Goal: Find contact information: Find contact information

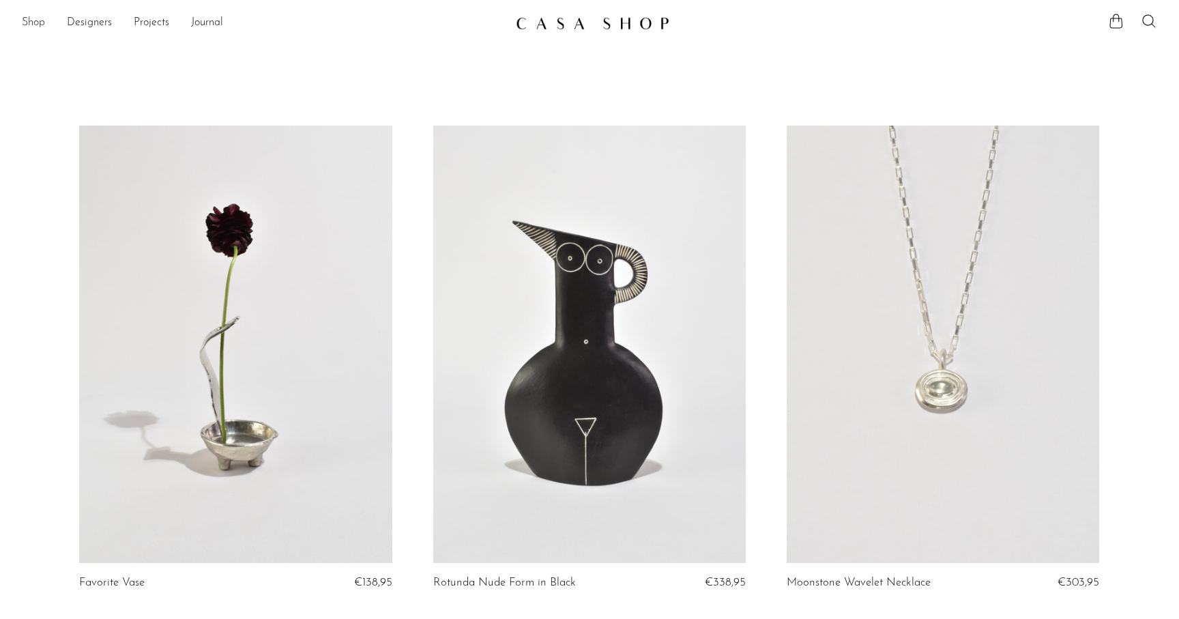
click at [33, 25] on link "Shop" at bounding box center [33, 23] width 23 height 18
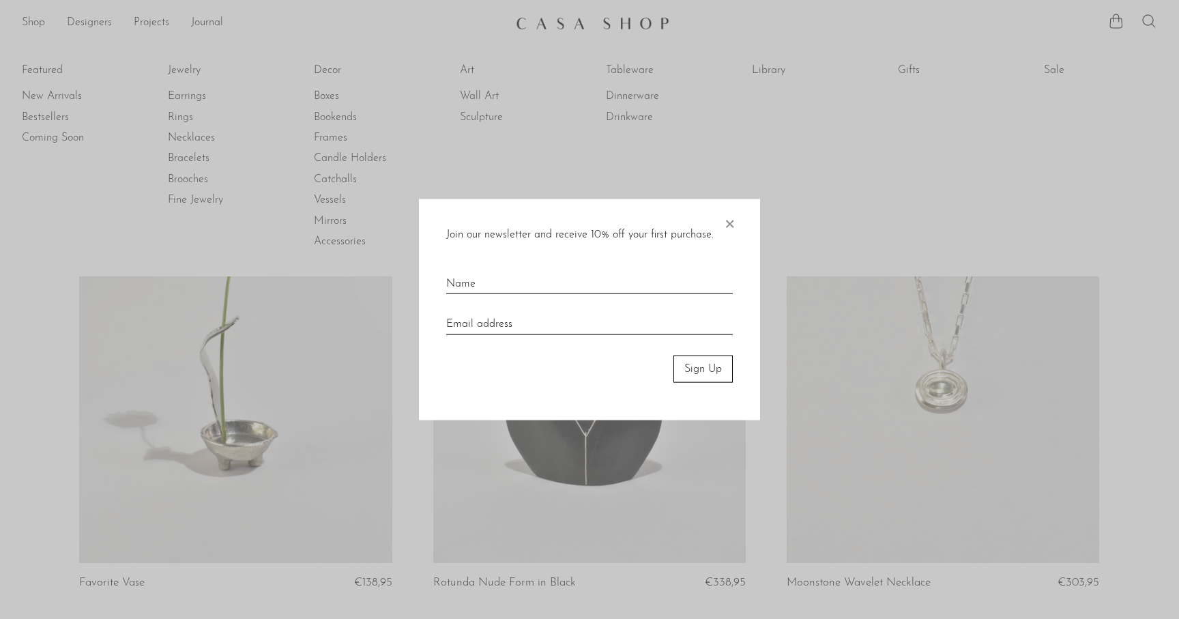
click at [734, 222] on span "×" at bounding box center [730, 221] width 14 height 44
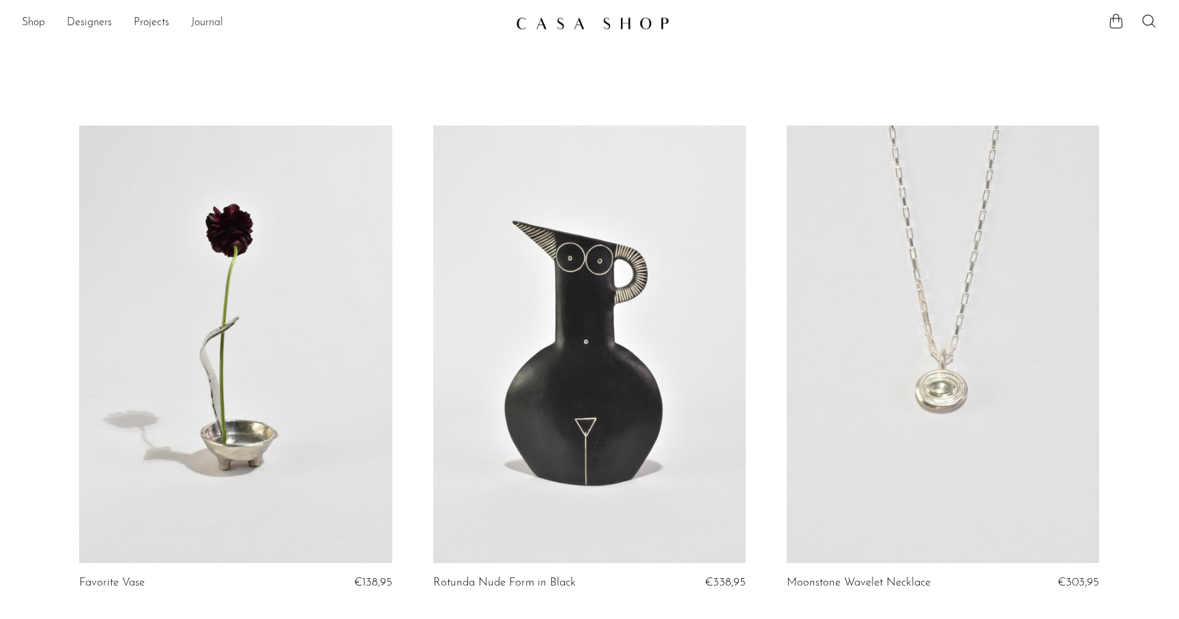
click at [205, 23] on link "Journal" at bounding box center [207, 23] width 32 height 18
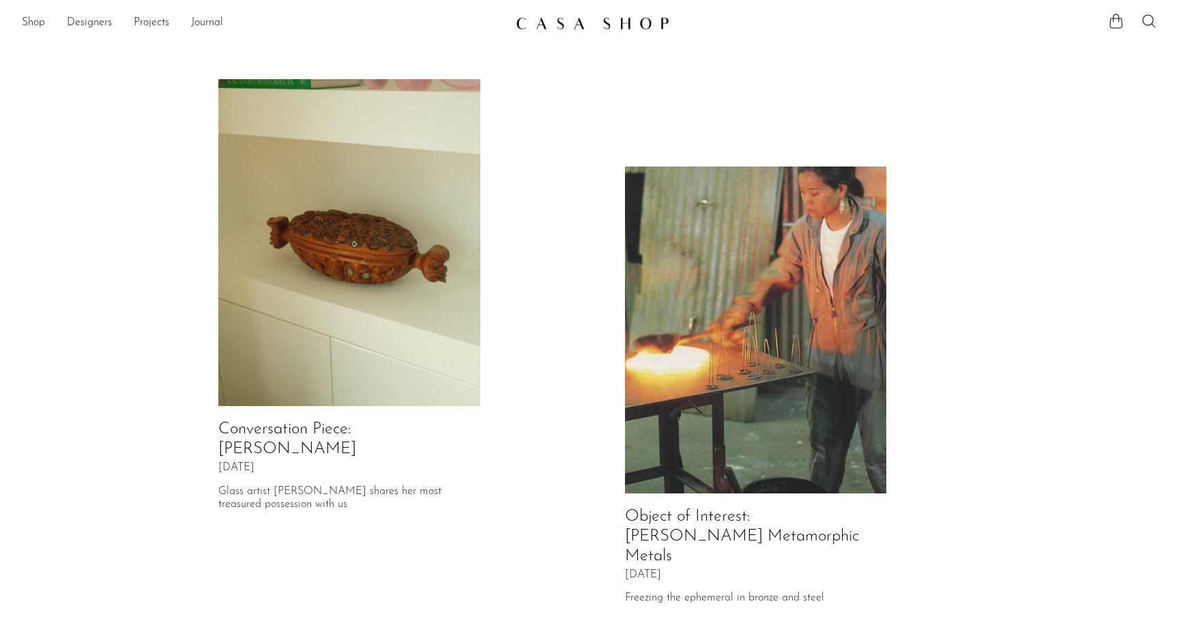
scroll to position [644, 0]
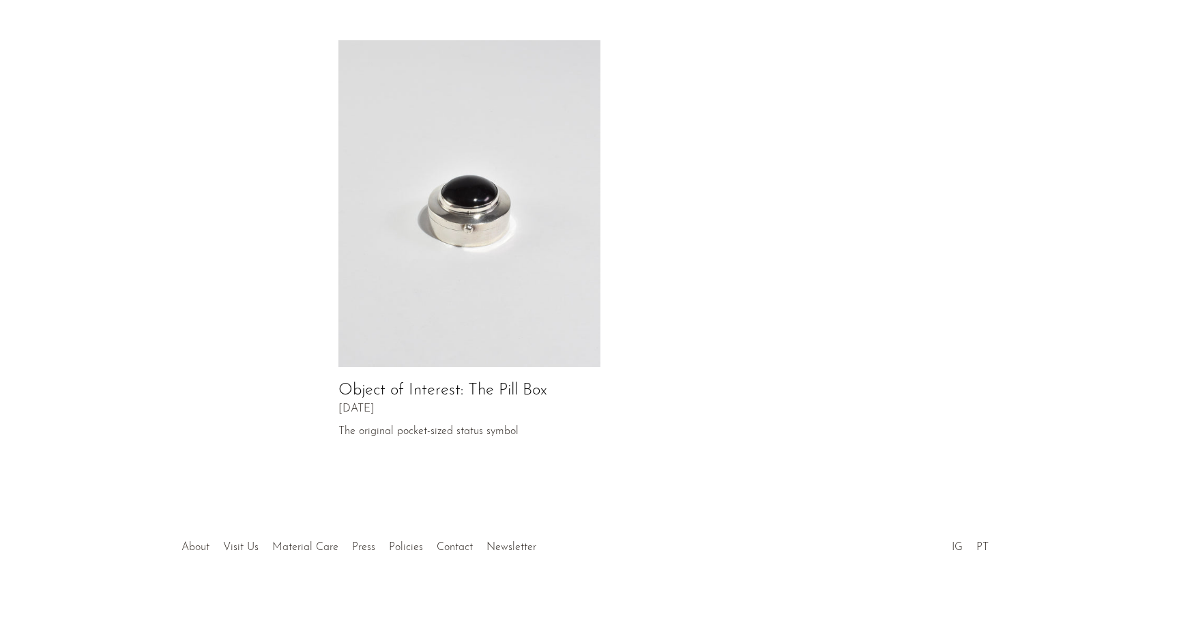
click at [203, 542] on link "About" at bounding box center [196, 547] width 28 height 11
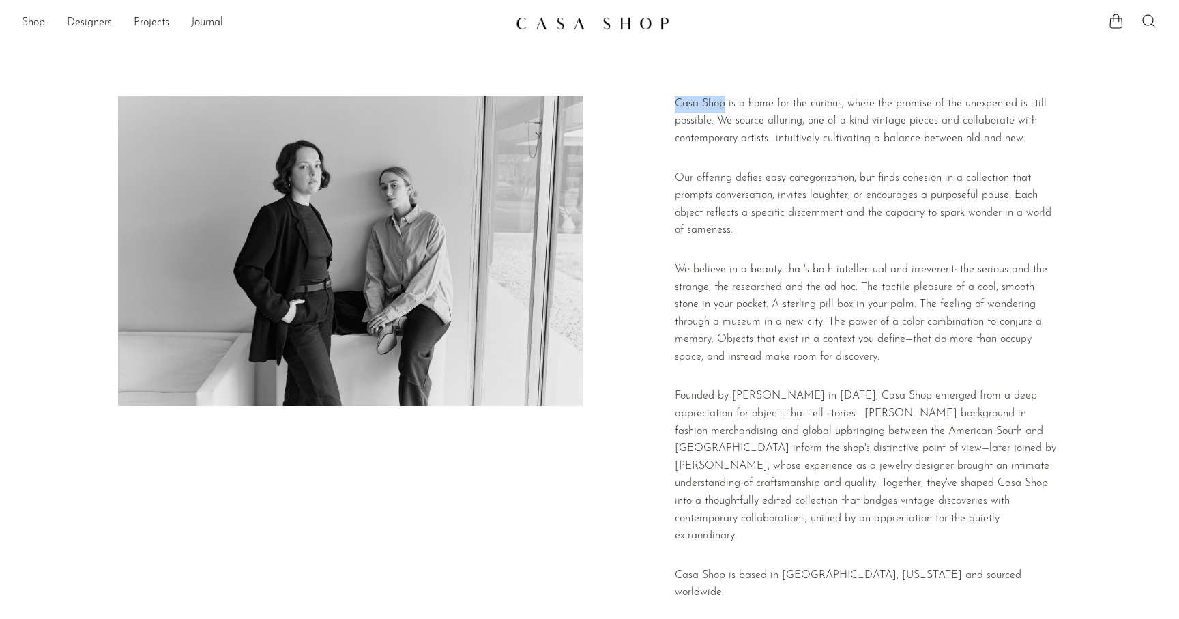
drag, startPoint x: 726, startPoint y: 113, endPoint x: 667, endPoint y: 113, distance: 59.4
click at [667, 113] on div "Casa Shop is a home for the curious, where the promise of the unexpected is sti…" at bounding box center [589, 354] width 943 height 517
copy div "Casa Shop"
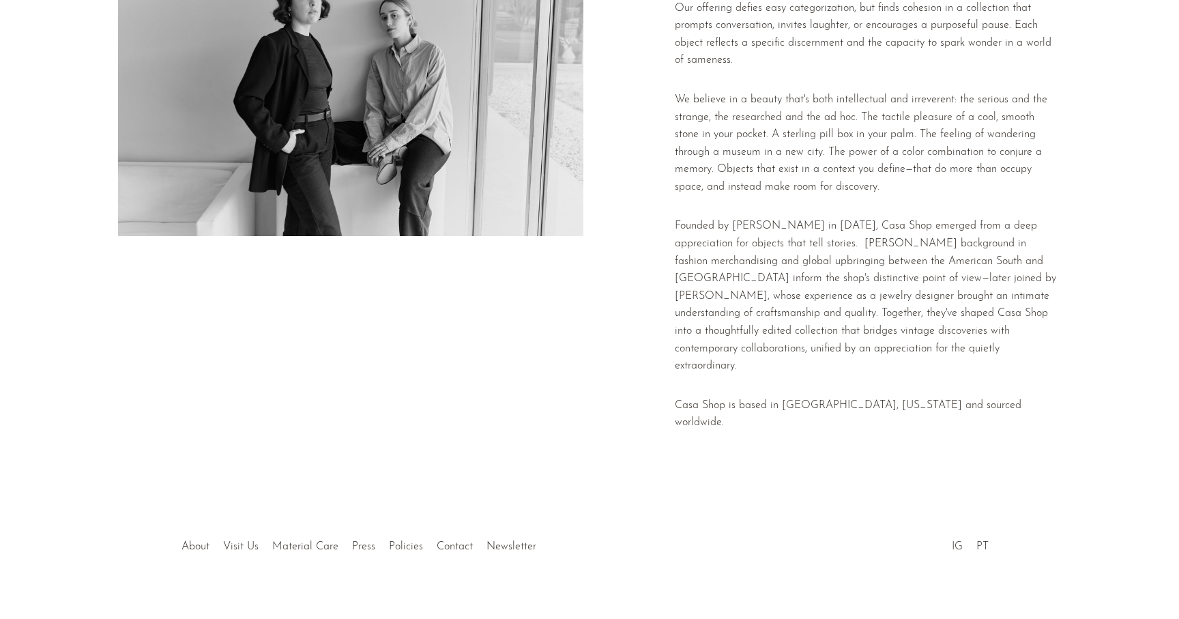
click at [461, 530] on div at bounding box center [590, 533] width 262 height 48
click at [450, 541] on link "Contact" at bounding box center [455, 546] width 36 height 11
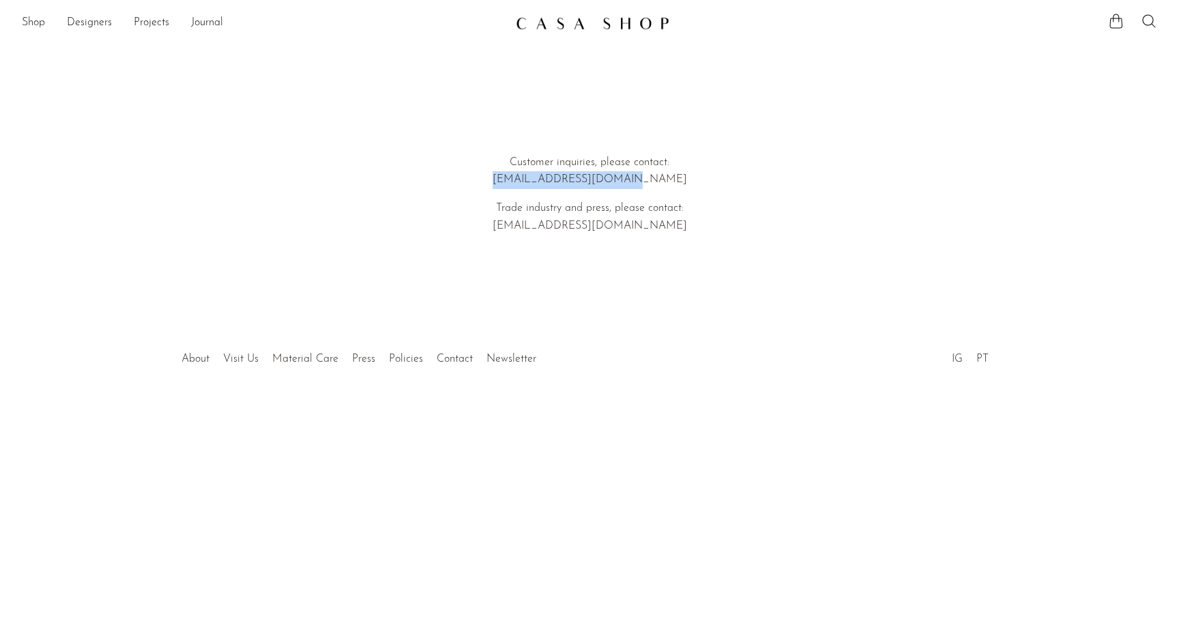
drag, startPoint x: 667, startPoint y: 180, endPoint x: 531, endPoint y: 180, distance: 135.8
click at [531, 180] on p "Customer inquiries, please contact: hello@shopcasashop.com" at bounding box center [590, 171] width 390 height 35
copy p "hello@shopcasashop.com"
